Goal: Information Seeking & Learning: Learn about a topic

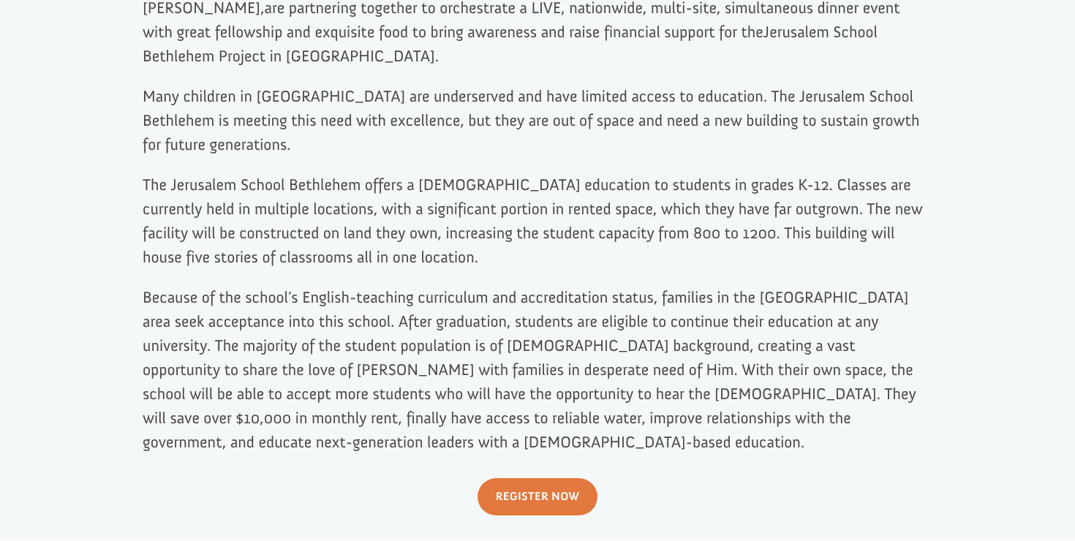
scroll to position [454, 0]
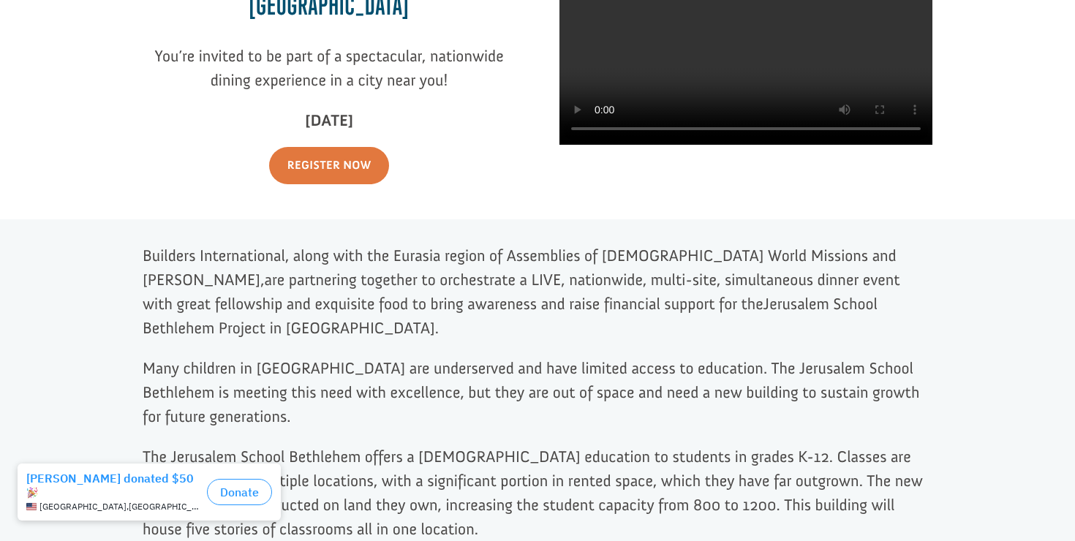
scroll to position [257, 0]
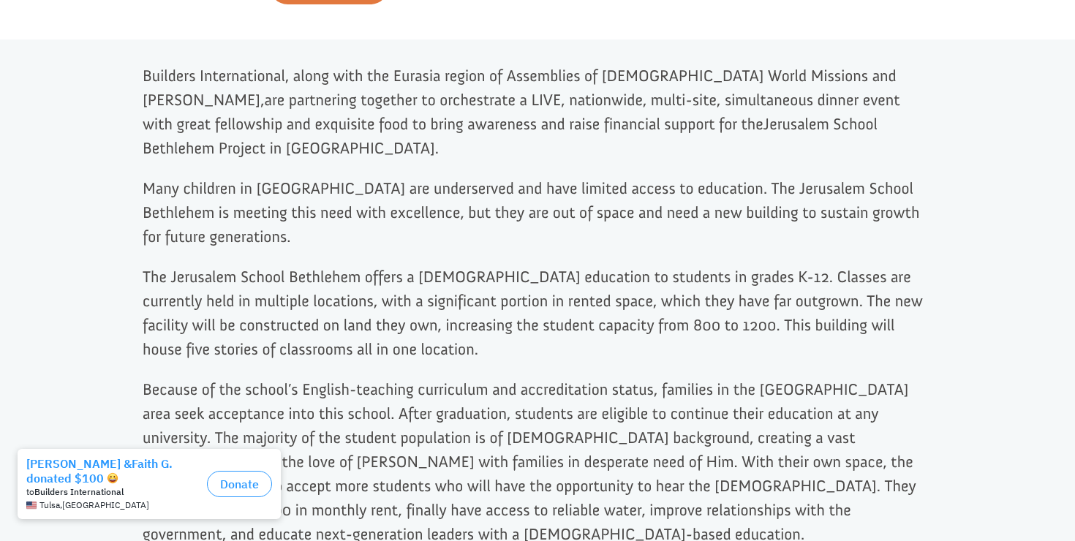
scroll to position [397, 0]
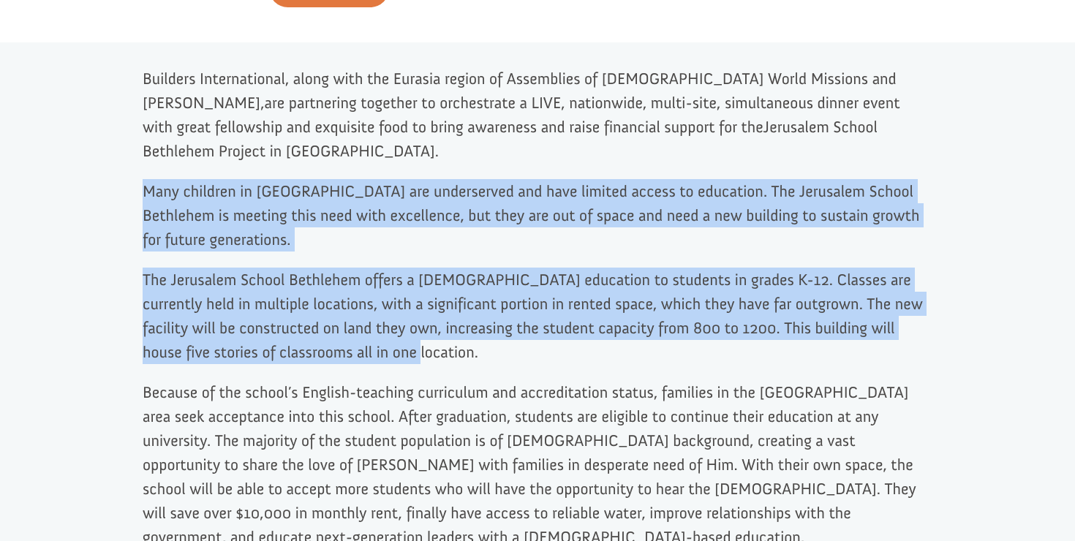
drag, startPoint x: 359, startPoint y: 329, endPoint x: 135, endPoint y: 167, distance: 276.5
click at [135, 168] on div "Builders International, along with the Eurasia region of Assemblies of God Worl…" at bounding box center [537, 338] width 1075 height 593
copy div "Many children in Bethlehem are underserved and have limited access to education…"
